Goal: Information Seeking & Learning: Check status

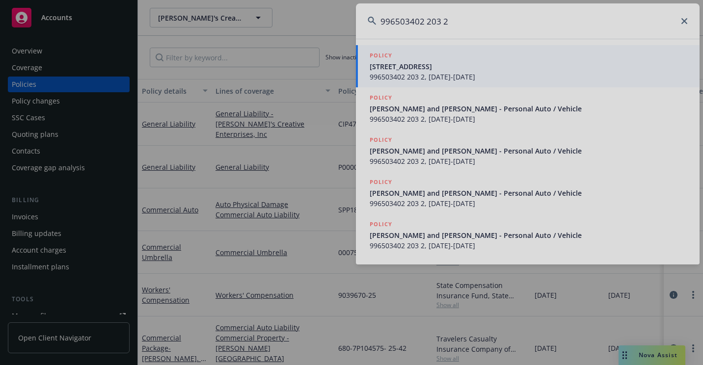
type input "996503402 203 2"
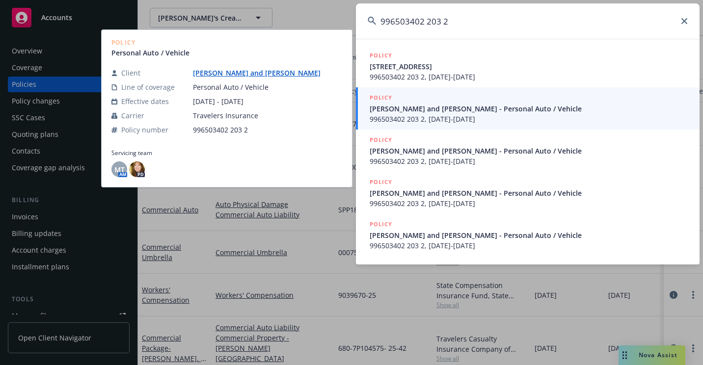
click at [420, 116] on span "996503402 203 2, [DATE]-[DATE]" at bounding box center [529, 119] width 318 height 10
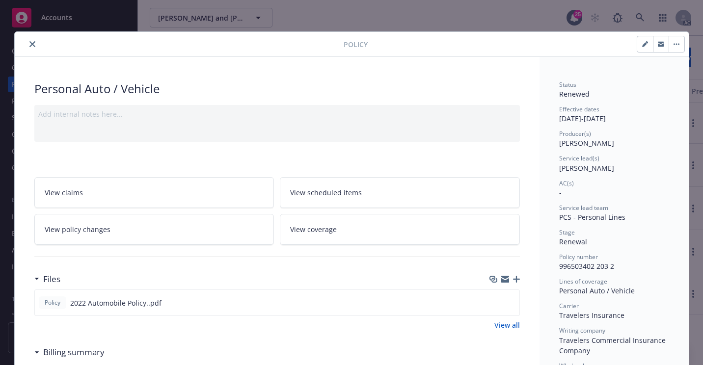
click at [27, 41] on button "close" at bounding box center [33, 44] width 12 height 12
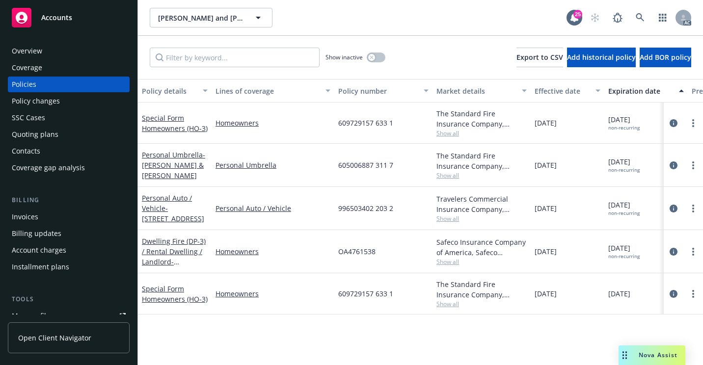
click at [94, 50] on div "Overview" at bounding box center [69, 51] width 114 height 16
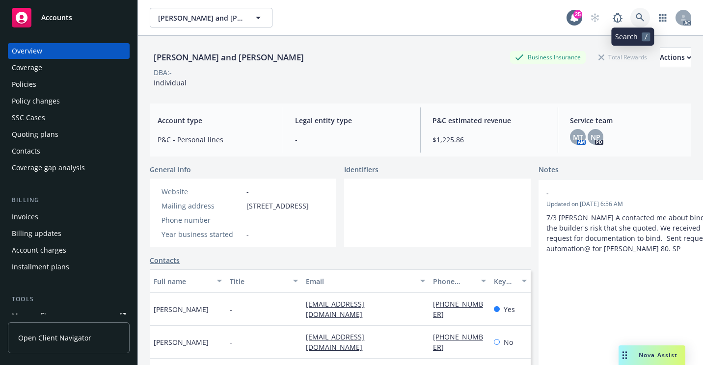
click at [636, 20] on icon at bounding box center [640, 17] width 9 height 9
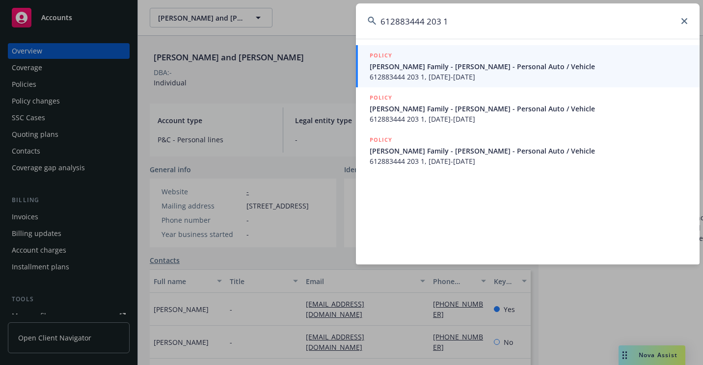
type input "612883444 203 1"
click at [401, 68] on span "[PERSON_NAME] Family - [PERSON_NAME] - Personal Auto / Vehicle" at bounding box center [529, 66] width 318 height 10
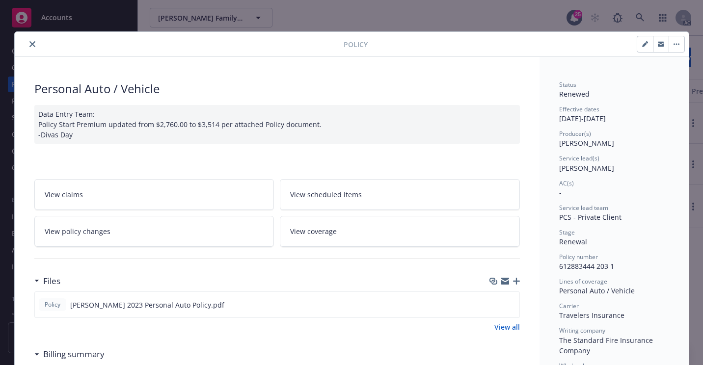
drag, startPoint x: 31, startPoint y: 39, endPoint x: 82, endPoint y: 65, distance: 56.7
click at [31, 39] on button "close" at bounding box center [33, 44] width 12 height 12
click at [28, 47] on div "Overview" at bounding box center [27, 51] width 30 height 16
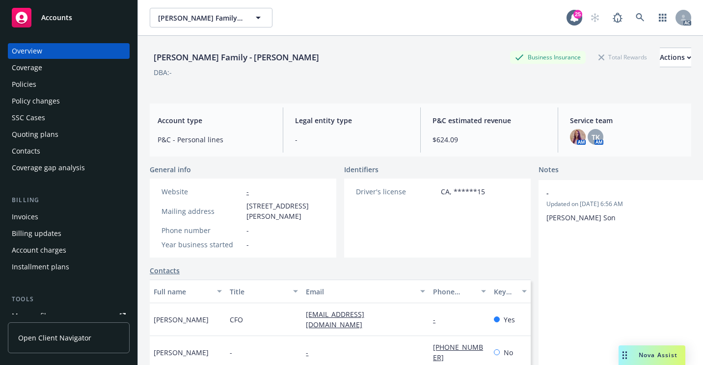
click at [60, 80] on div "Policies" at bounding box center [69, 85] width 114 height 16
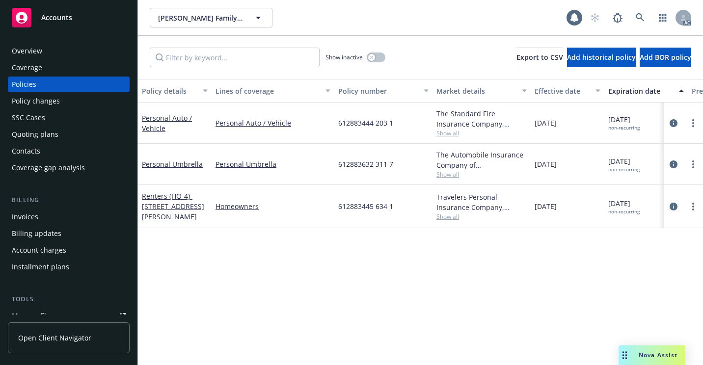
click at [402, 35] on div "[PERSON_NAME] Family - [PERSON_NAME] Family - [PERSON_NAME] AC" at bounding box center [420, 17] width 565 height 35
click at [86, 48] on div "Overview" at bounding box center [69, 51] width 114 height 16
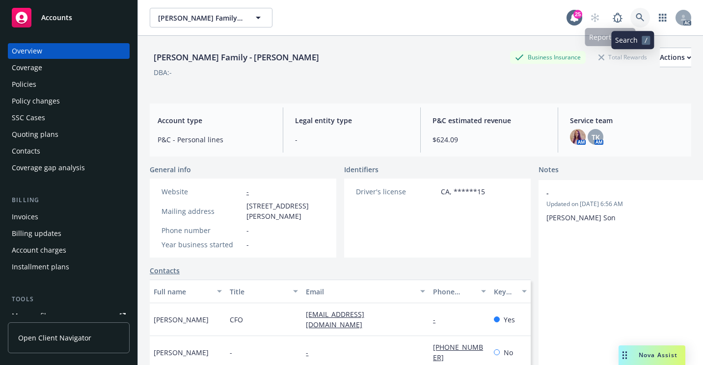
click at [631, 19] on link at bounding box center [641, 18] width 20 height 20
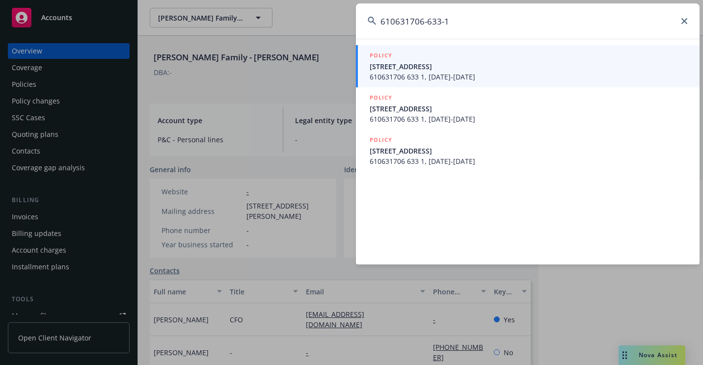
type input "610631706-633-1"
drag, startPoint x: 384, startPoint y: 64, endPoint x: 371, endPoint y: 76, distance: 17.4
click at [385, 64] on span "[STREET_ADDRESS]" at bounding box center [529, 66] width 318 height 10
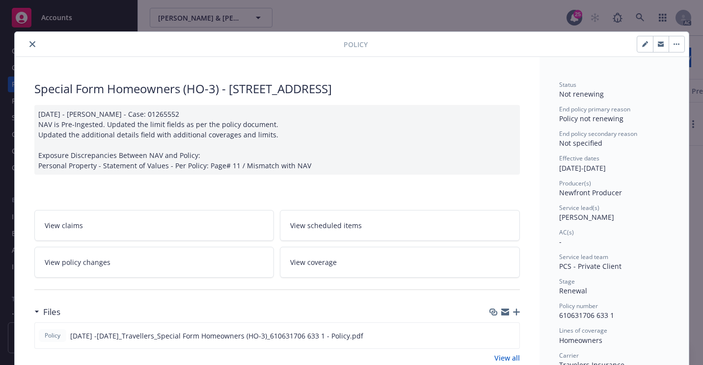
click at [29, 47] on icon "close" at bounding box center [32, 44] width 6 height 6
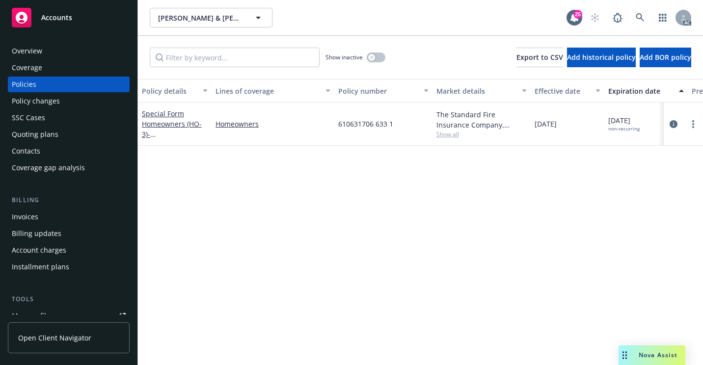
click at [85, 52] on div "Overview" at bounding box center [69, 51] width 114 height 16
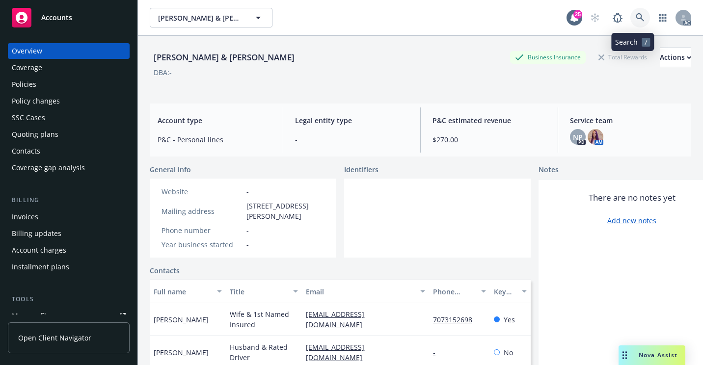
click at [636, 17] on icon at bounding box center [640, 17] width 8 height 8
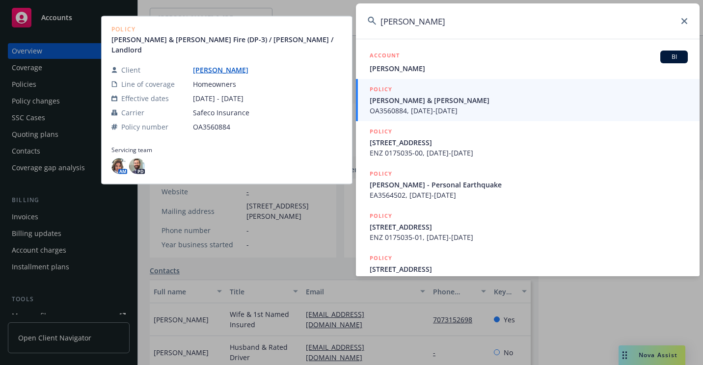
type input "[PERSON_NAME]"
click at [414, 106] on span "OA3560884, [DATE]-[DATE]" at bounding box center [529, 111] width 318 height 10
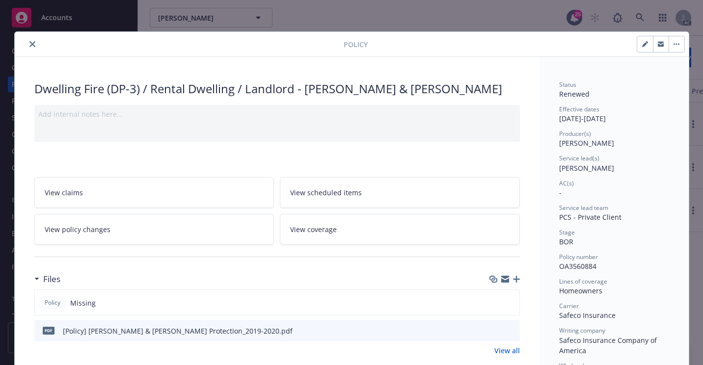
click at [33, 43] on button "close" at bounding box center [33, 44] width 12 height 12
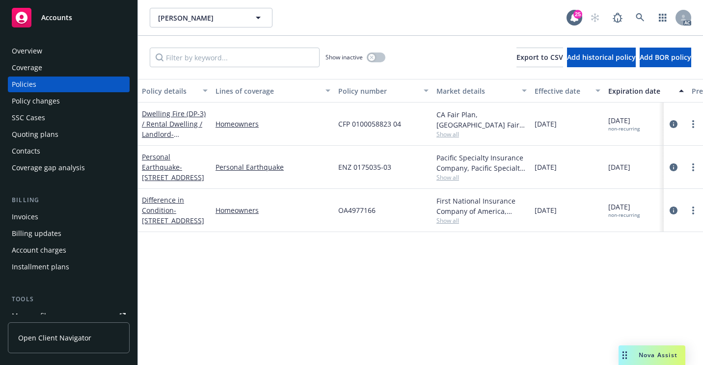
click at [55, 123] on div "SSC Cases" at bounding box center [69, 118] width 114 height 16
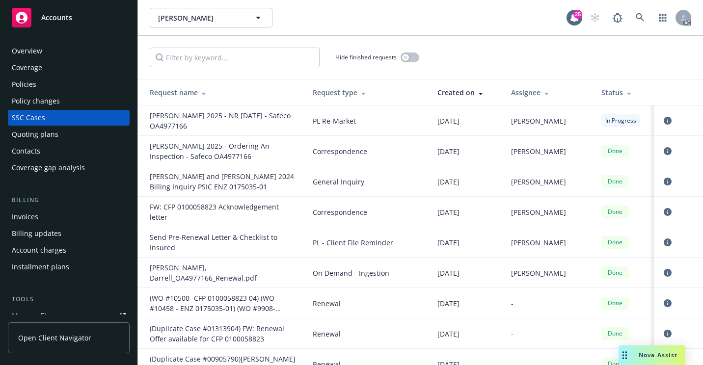
click at [68, 55] on div "Overview" at bounding box center [69, 51] width 114 height 16
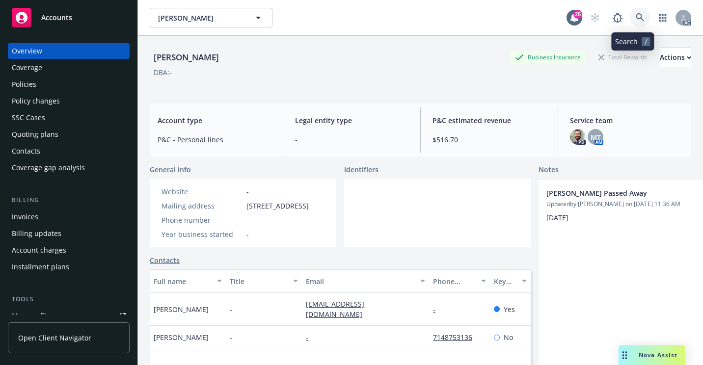
click at [636, 20] on icon at bounding box center [640, 17] width 9 height 9
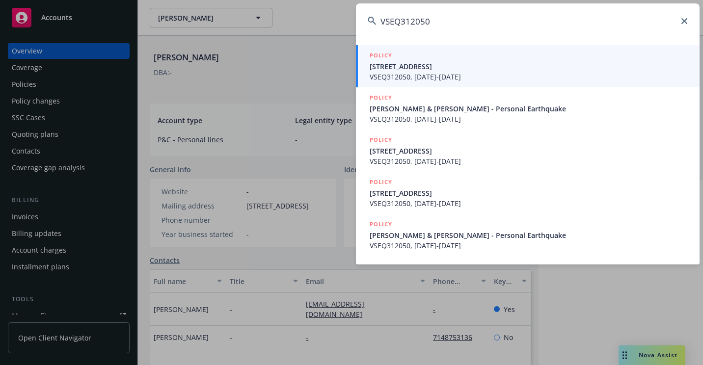
type input "VSEQ312050"
click at [398, 74] on span "VSEQ312050, [DATE]-[DATE]" at bounding box center [529, 77] width 318 height 10
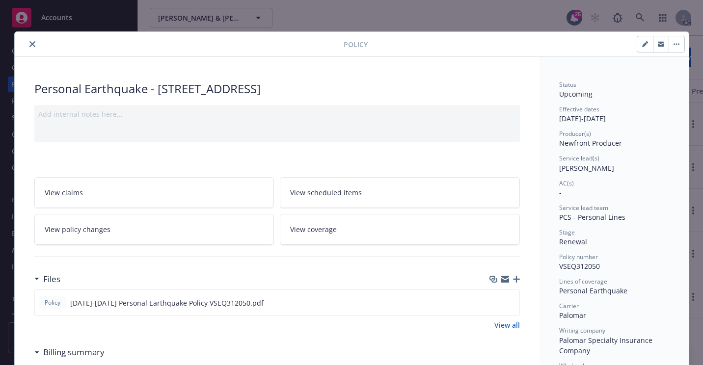
click at [29, 42] on icon "close" at bounding box center [32, 44] width 6 height 6
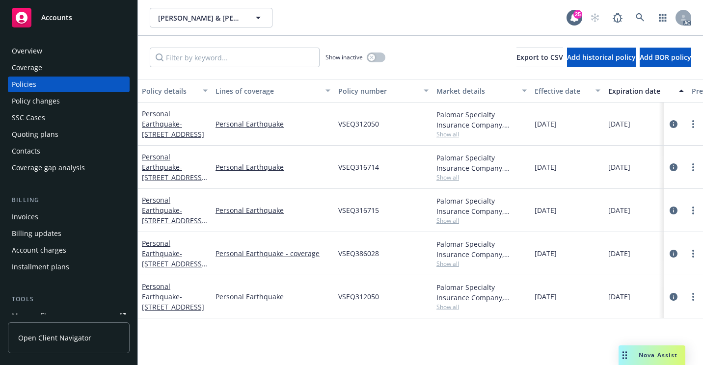
click at [34, 48] on div "Overview" at bounding box center [27, 51] width 30 height 16
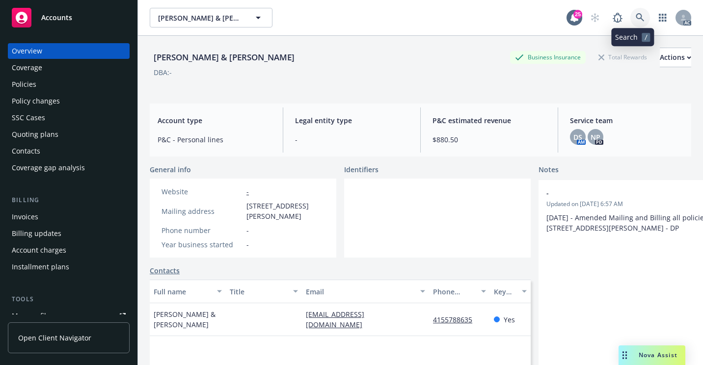
click at [636, 20] on icon at bounding box center [640, 17] width 9 height 9
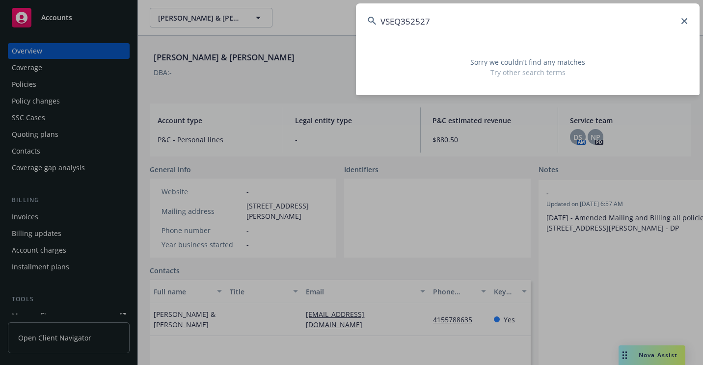
drag, startPoint x: 451, startPoint y: 26, endPoint x: 357, endPoint y: 35, distance: 94.2
click at [357, 35] on input "VSEQ352527" at bounding box center [528, 20] width 344 height 35
paste input "[PERSON_NAME]"
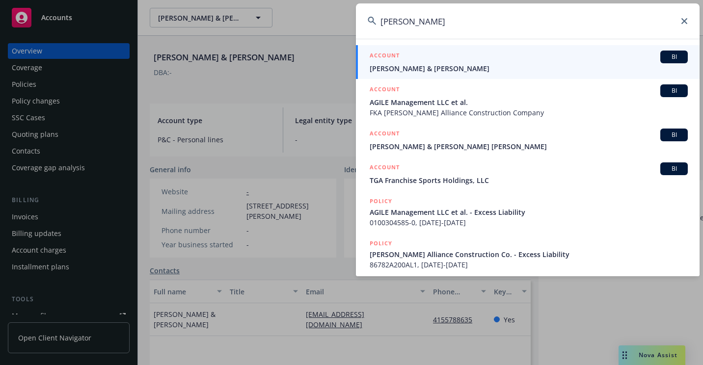
type input "[PERSON_NAME]"
click at [411, 69] on span "[PERSON_NAME] & [PERSON_NAME]" at bounding box center [529, 68] width 318 height 10
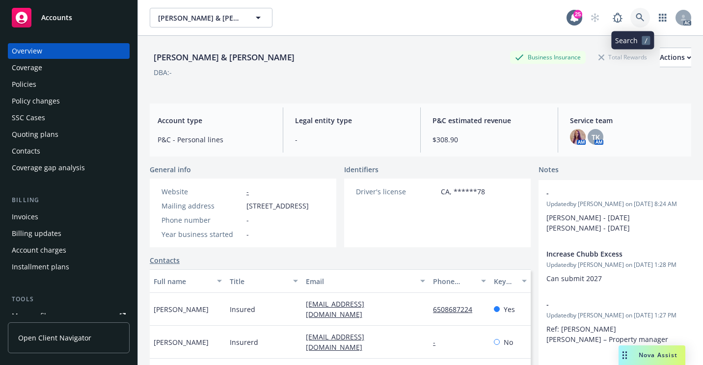
click at [636, 22] on icon at bounding box center [640, 17] width 9 height 9
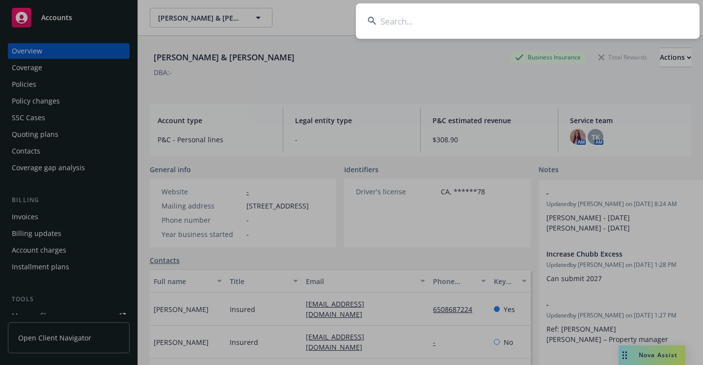
click at [447, 20] on input at bounding box center [528, 20] width 344 height 35
paste input "57 SBA BL7HM9"
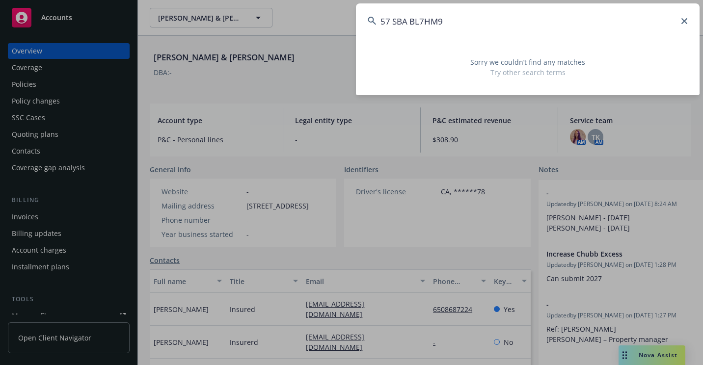
click at [315, 50] on div "57 SBA BL7HM9 Sorry we couldn’t find any matches Try other search terms" at bounding box center [351, 182] width 703 height 365
paste input "6078776473117"
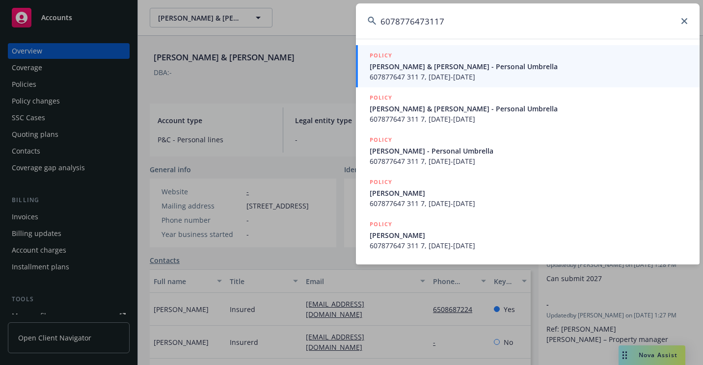
type input "6078776473117"
click at [382, 71] on span "[PERSON_NAME] & [PERSON_NAME] - Personal Umbrella" at bounding box center [529, 66] width 318 height 10
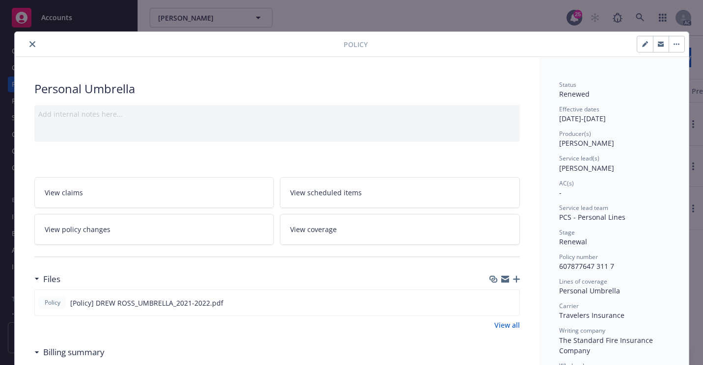
click at [35, 45] on div at bounding box center [181, 44] width 325 height 12
click at [27, 47] on button "close" at bounding box center [33, 44] width 12 height 12
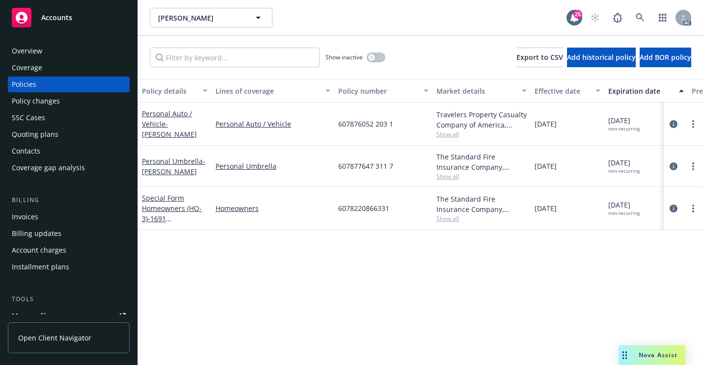
click at [311, 172] on div "Personal Umbrella" at bounding box center [273, 166] width 123 height 41
click at [56, 50] on div "Overview" at bounding box center [69, 51] width 114 height 16
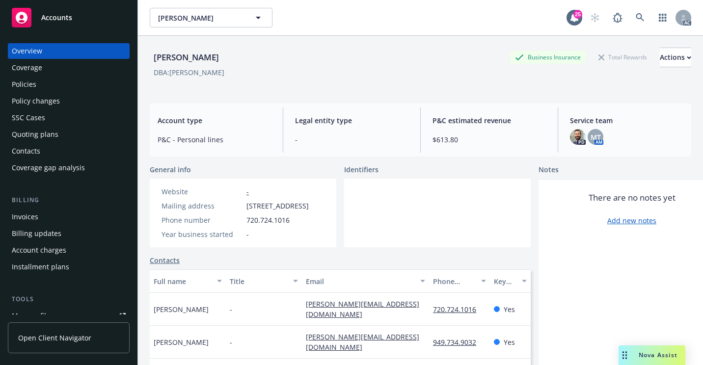
click at [623, 21] on div "AC" at bounding box center [638, 18] width 106 height 20
click at [631, 19] on link at bounding box center [641, 18] width 20 height 20
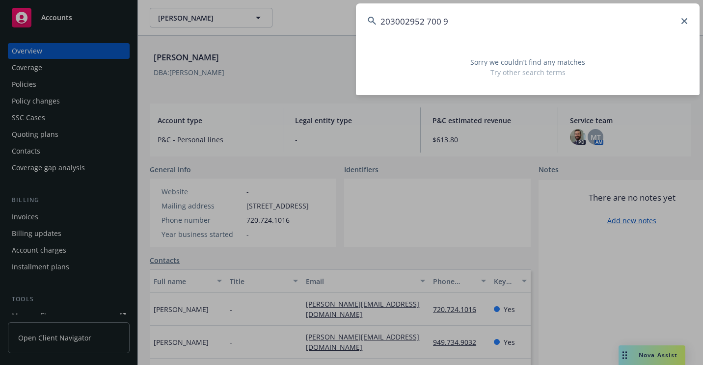
drag, startPoint x: 553, startPoint y: 23, endPoint x: 358, endPoint y: 30, distance: 194.6
click at [358, 30] on input "203002952 700 9" at bounding box center [528, 20] width 344 height 35
paste input "610631706-633-1"
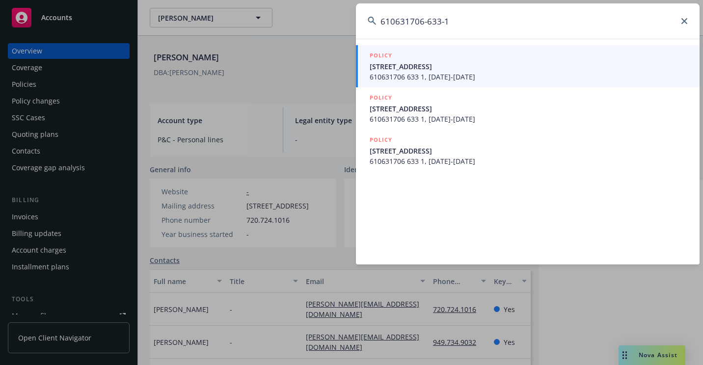
type input "610631706-633-1"
click at [375, 66] on span "[STREET_ADDRESS]" at bounding box center [529, 66] width 318 height 10
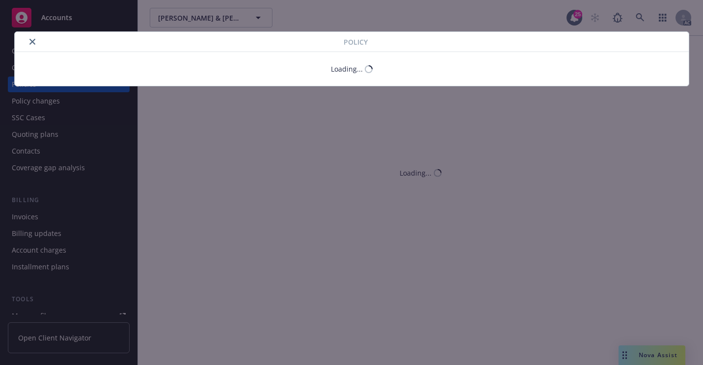
click at [31, 43] on icon "close" at bounding box center [32, 42] width 6 height 6
click at [30, 43] on icon "close" at bounding box center [32, 42] width 6 height 6
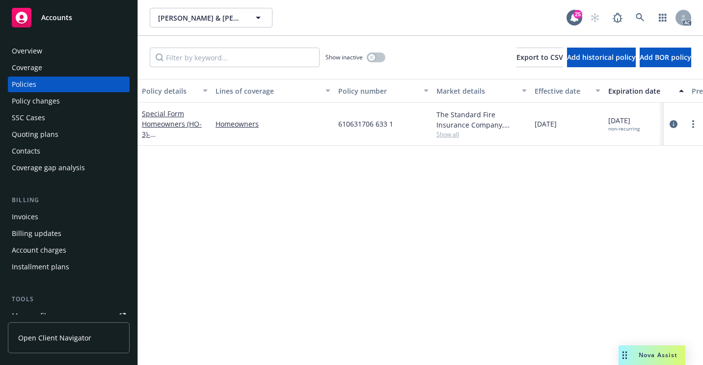
click at [57, 52] on div "Overview" at bounding box center [69, 51] width 114 height 16
